Goal: Information Seeking & Learning: Learn about a topic

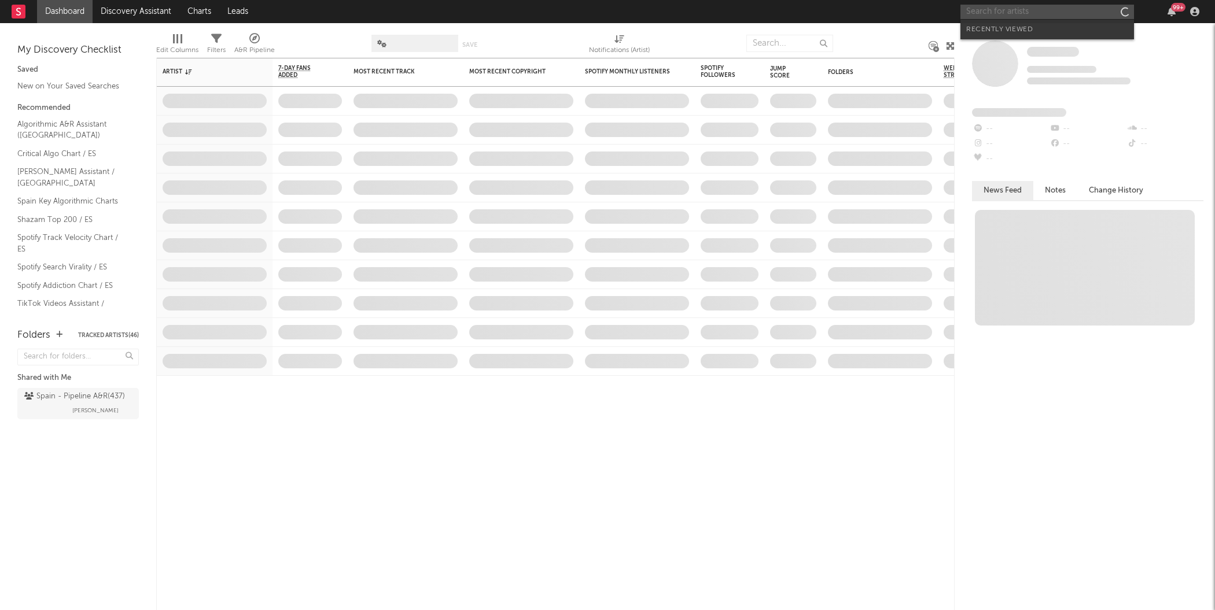
click at [1036, 16] on input "text" at bounding box center [1047, 12] width 174 height 14
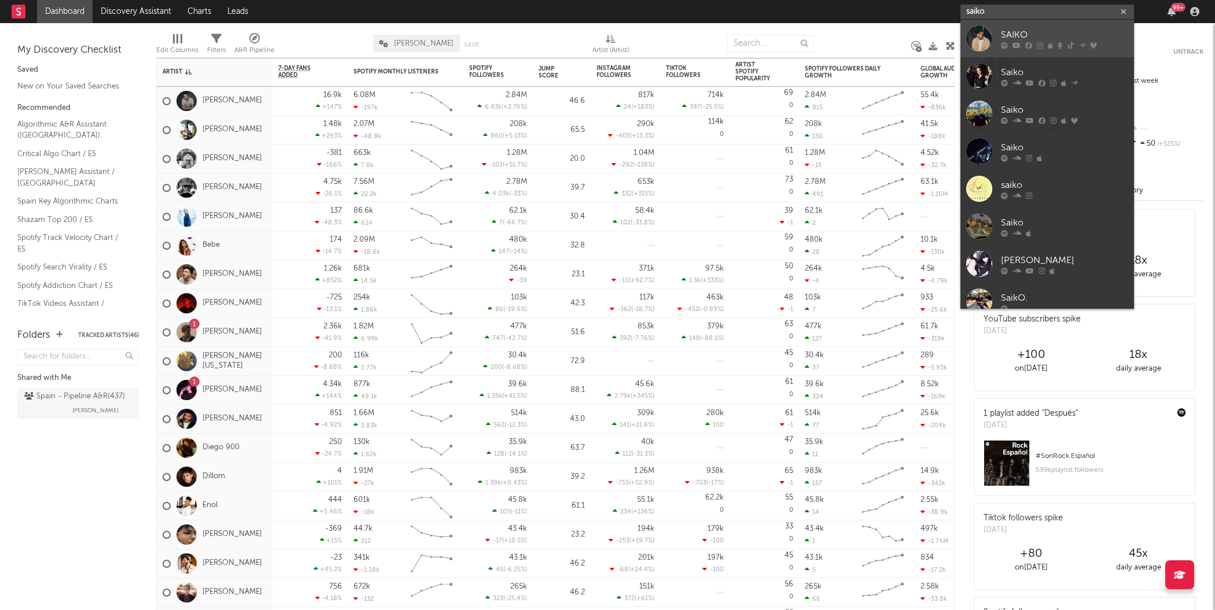
type input "saiko"
click at [982, 45] on div at bounding box center [979, 38] width 26 height 26
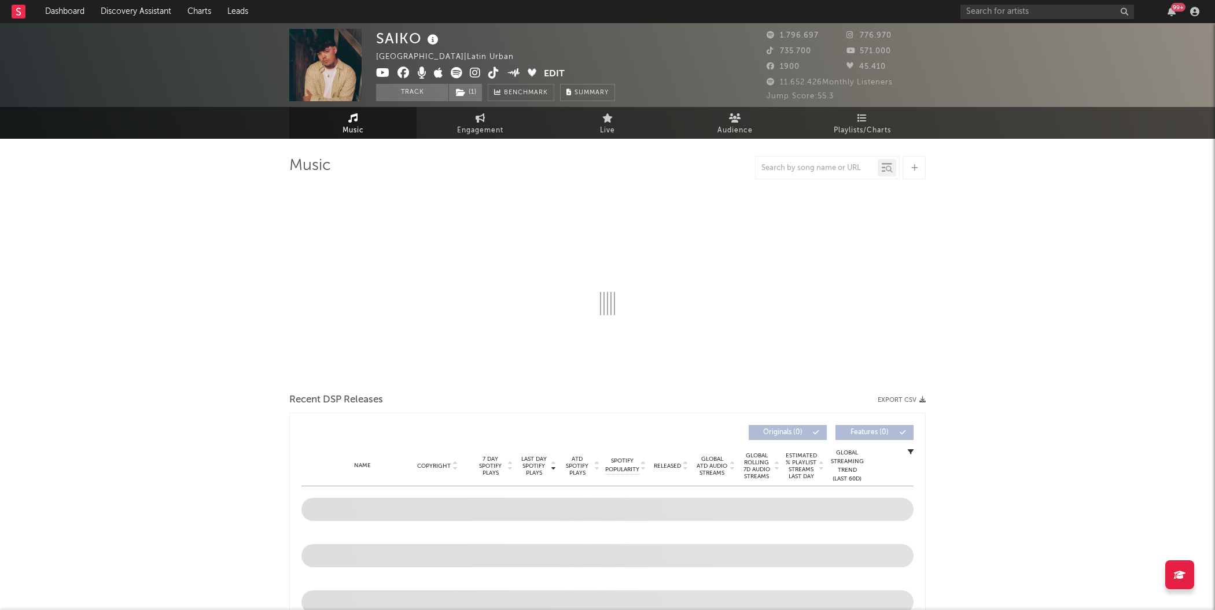
select select "6m"
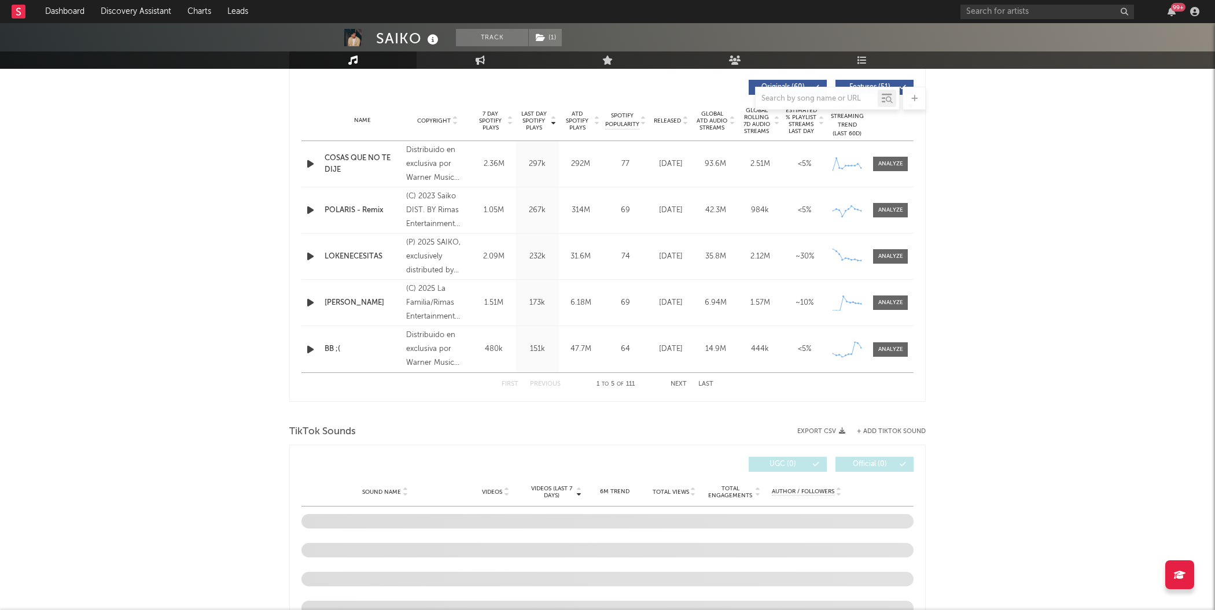
scroll to position [433, 0]
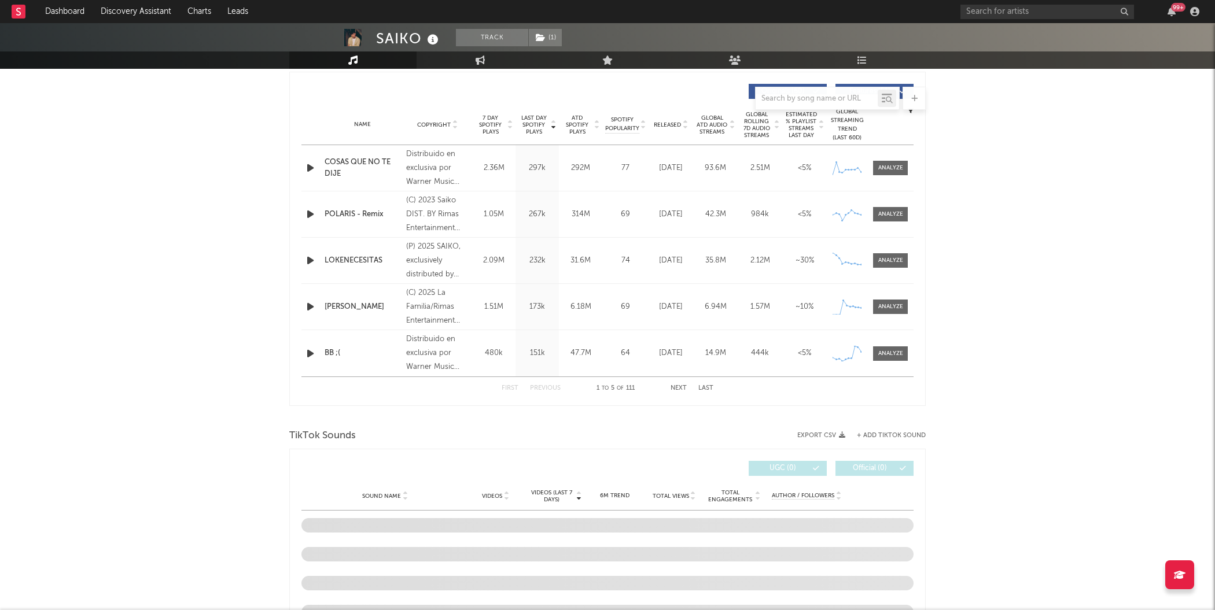
click at [676, 387] on button "Next" at bounding box center [678, 388] width 16 height 6
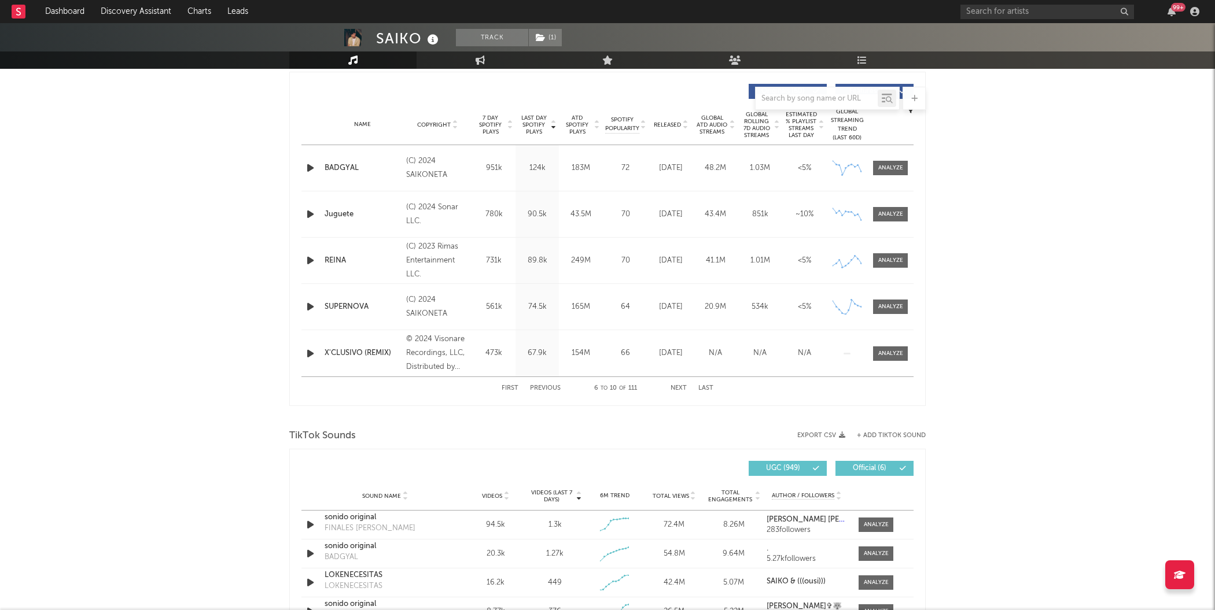
click at [676, 387] on button "Next" at bounding box center [678, 388] width 16 height 6
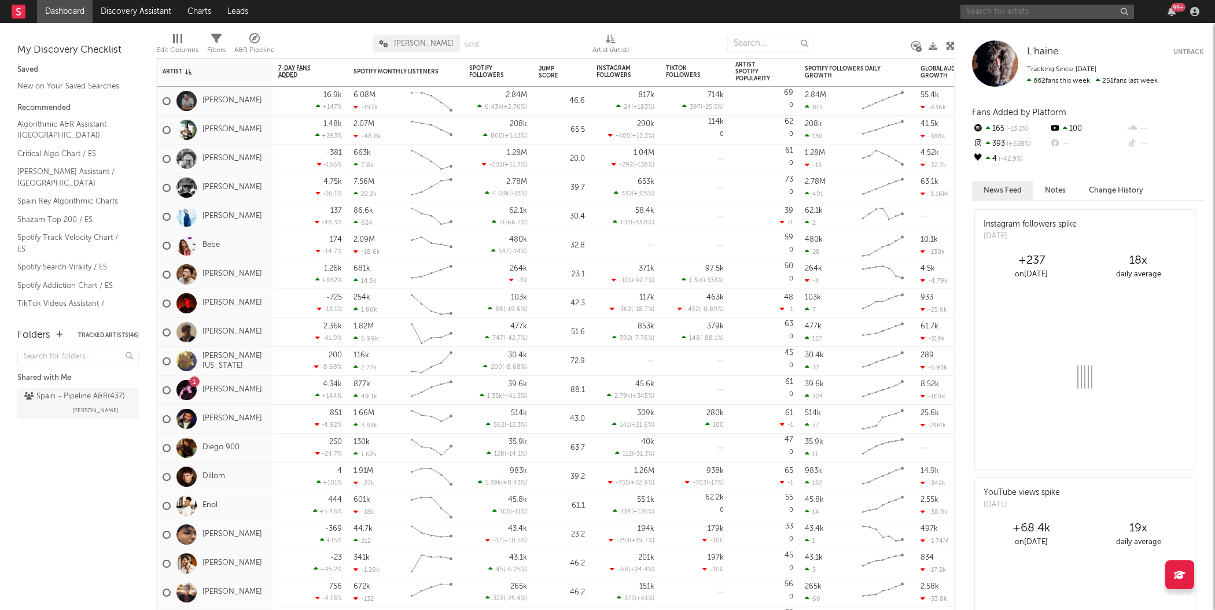
click at [1075, 5] on input "text" at bounding box center [1047, 12] width 174 height 14
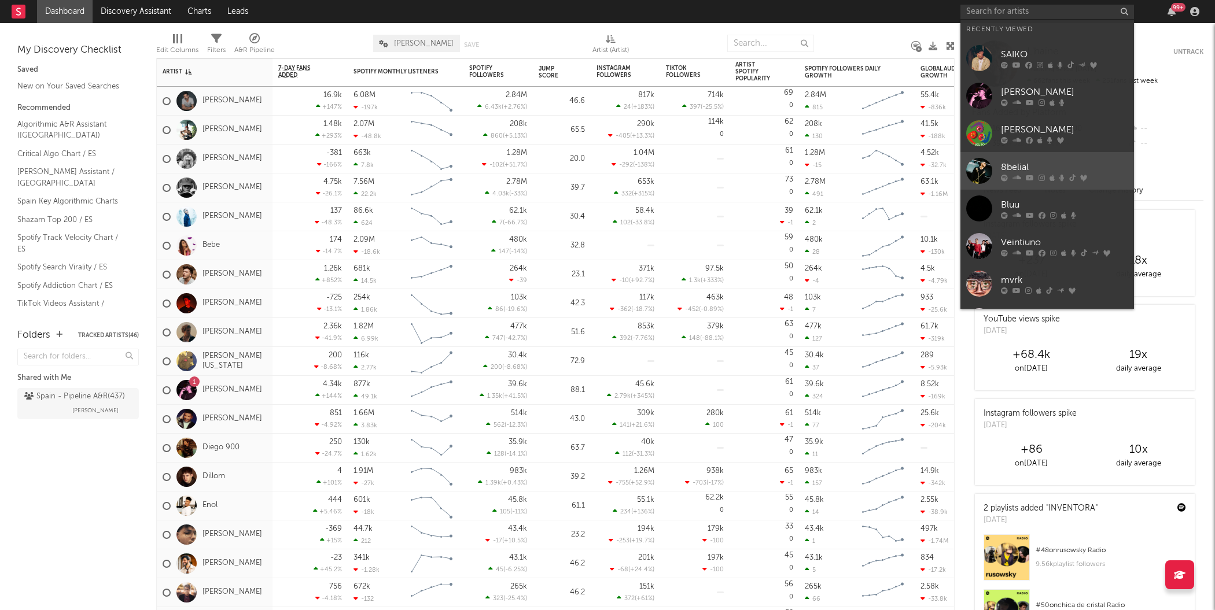
click at [979, 168] on div at bounding box center [979, 171] width 26 height 26
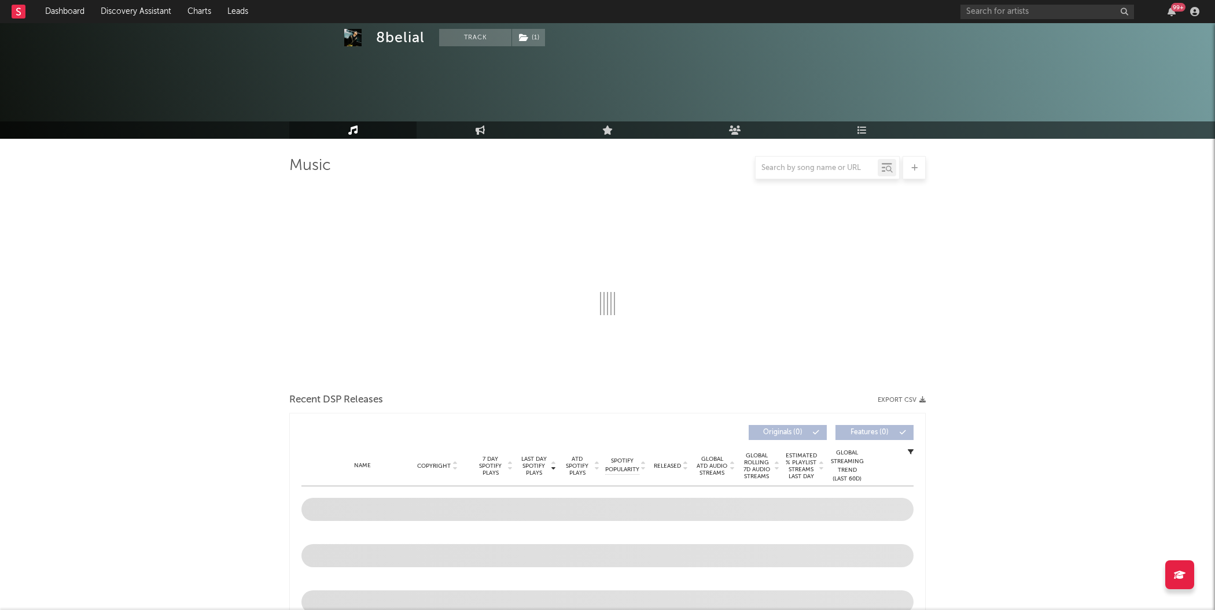
scroll to position [122, 0]
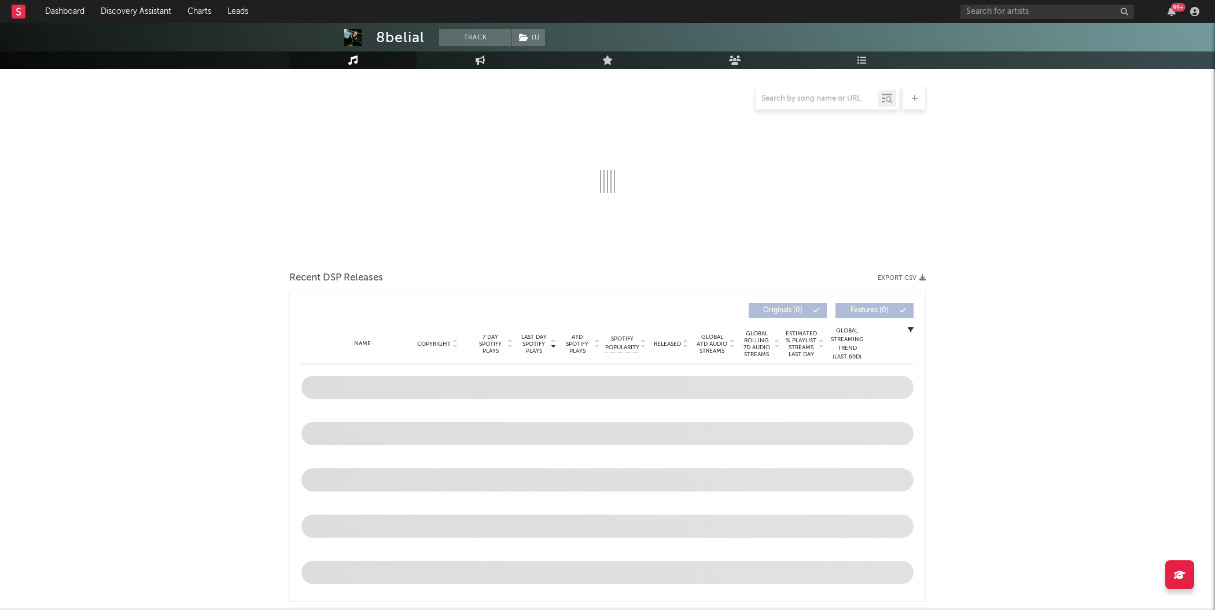
select select "6m"
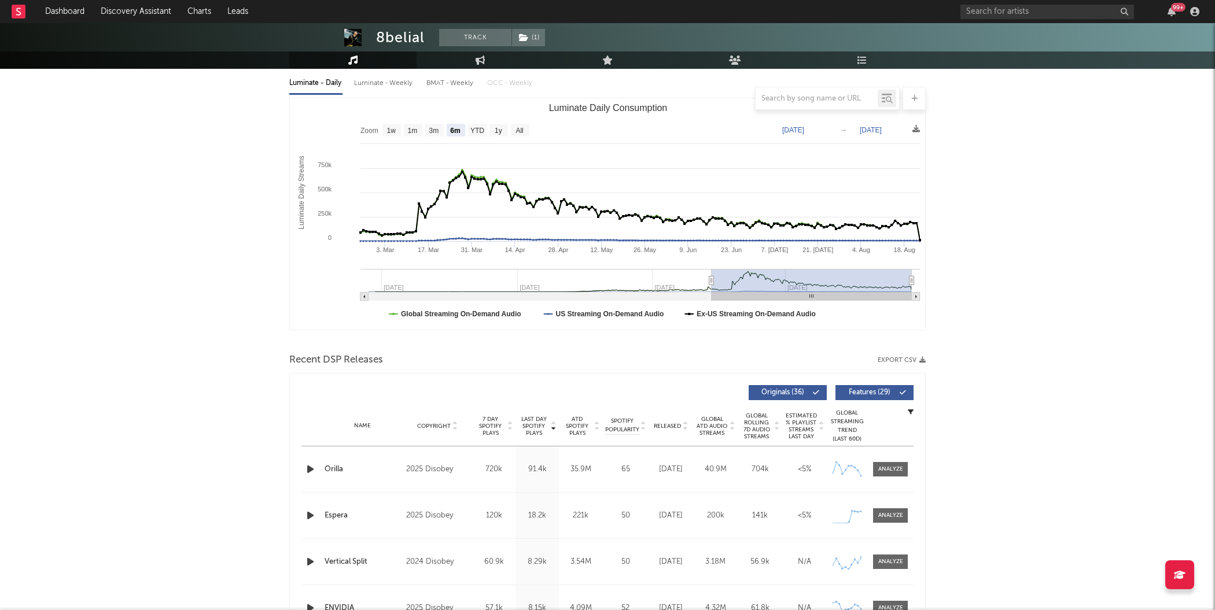
scroll to position [0, 0]
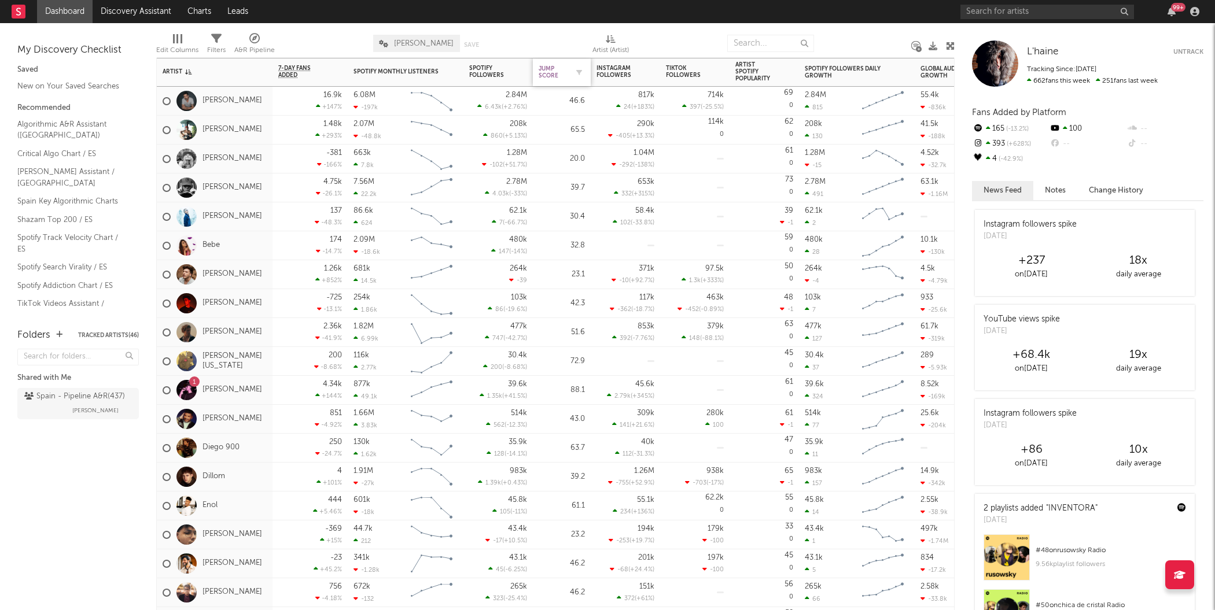
click at [551, 73] on div "Jump Score" at bounding box center [553, 72] width 29 height 14
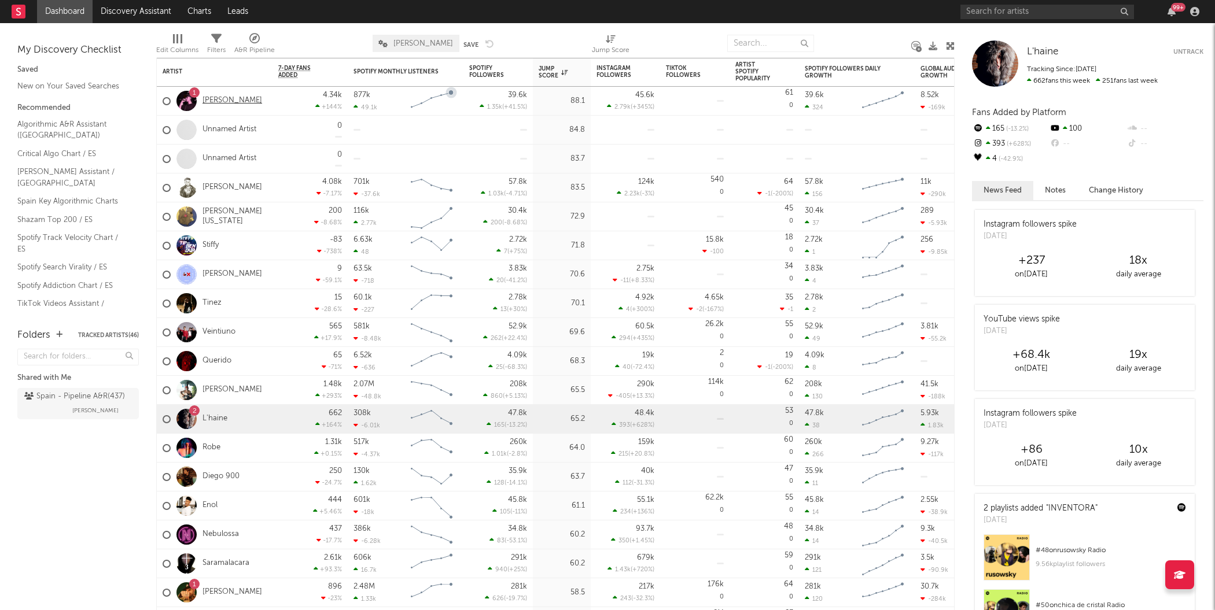
click at [241, 101] on link "[PERSON_NAME]" at bounding box center [232, 101] width 60 height 10
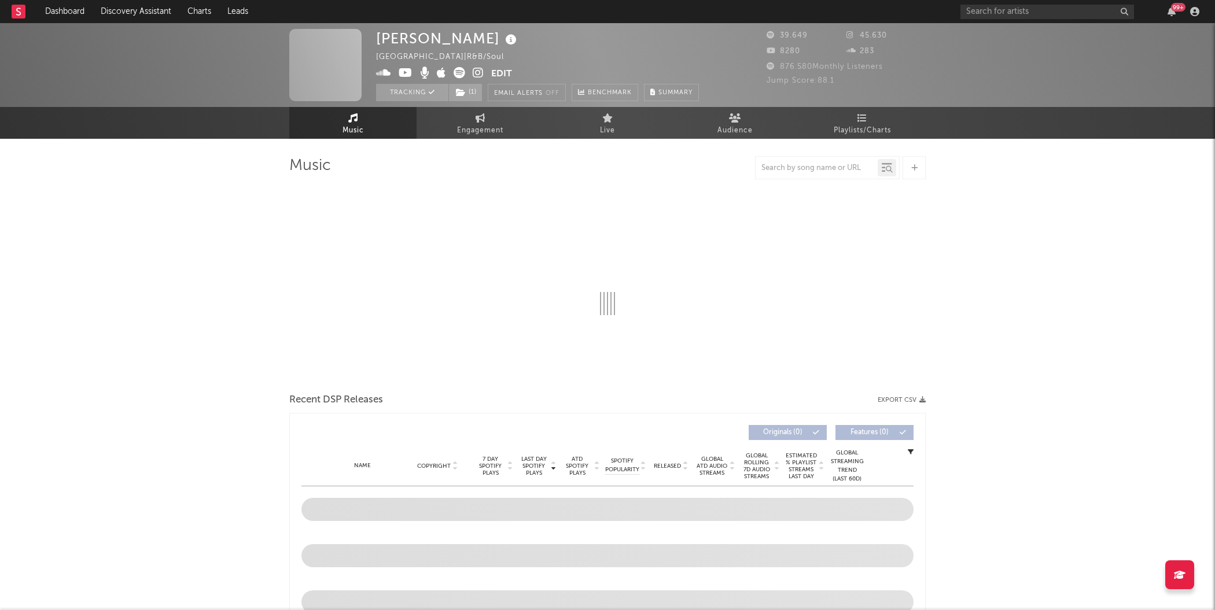
select select "6m"
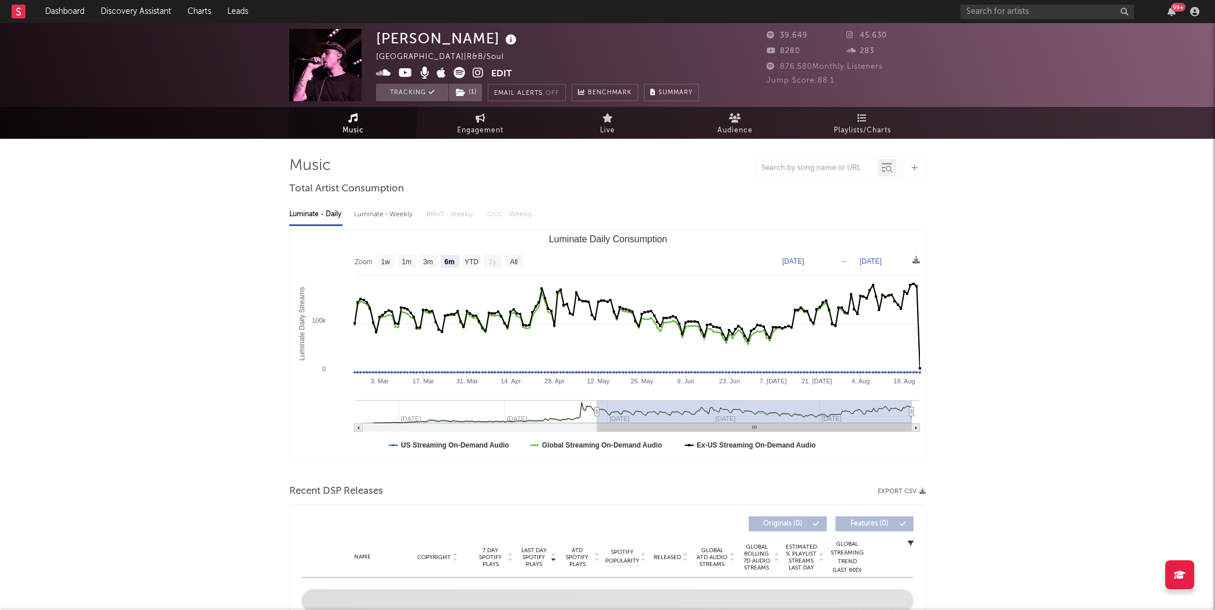
select select "6m"
click at [487, 128] on span "Engagement" at bounding box center [480, 131] width 46 height 14
select select "1w"
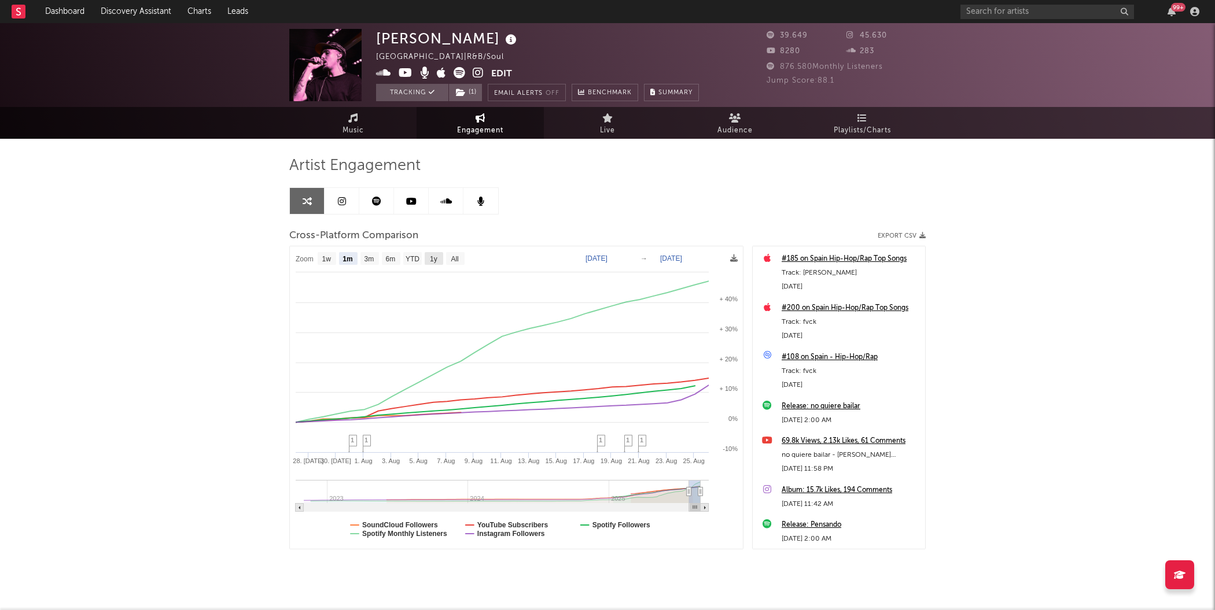
click at [431, 256] on text "1y" at bounding box center [434, 259] width 8 height 8
select select "1y"
type input "[DATE]"
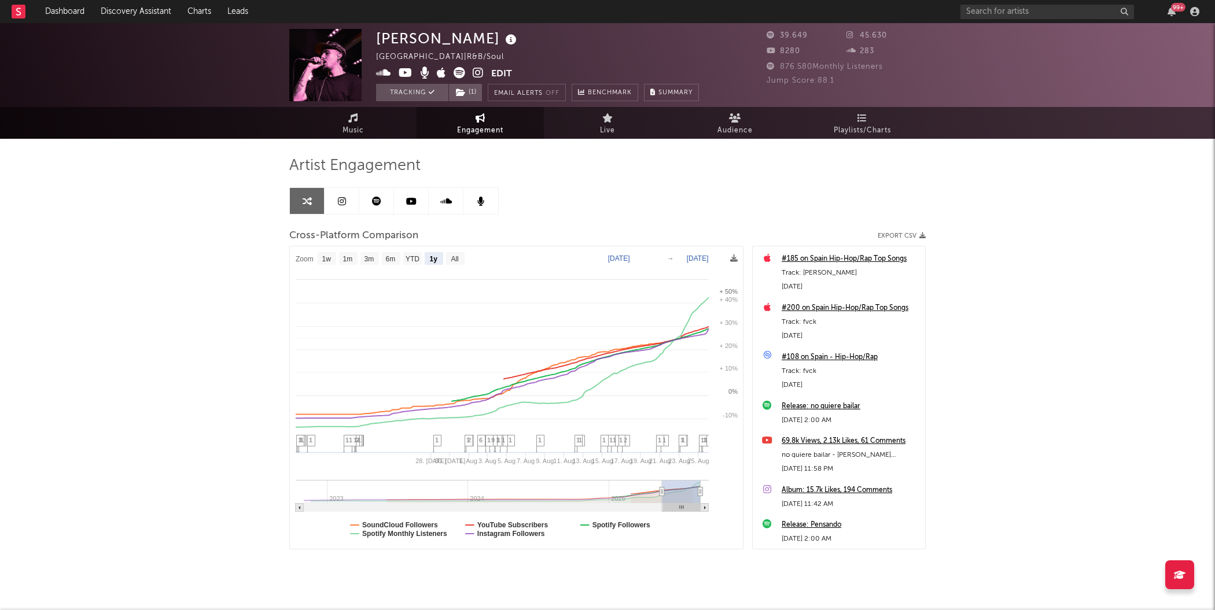
select select "1y"
